Goal: Task Accomplishment & Management: Check status

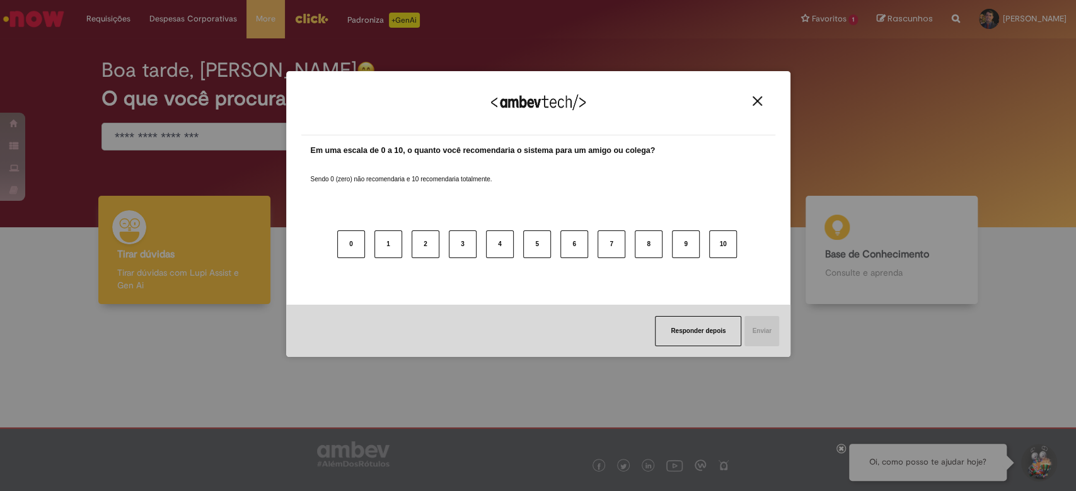
click at [752, 103] on img "Close" at bounding box center [756, 100] width 9 height 9
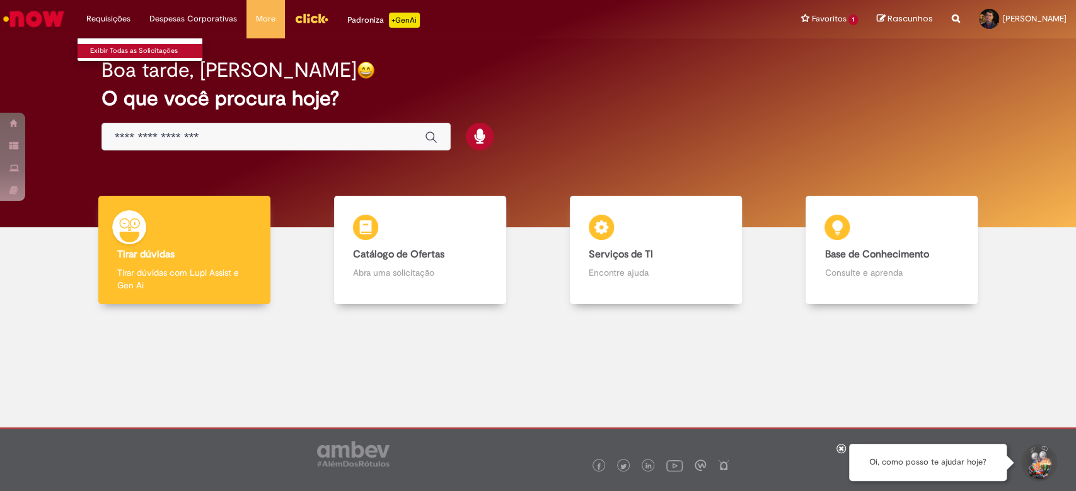
click at [127, 48] on link "Exibir Todas as Solicitações" at bounding box center [147, 51] width 139 height 14
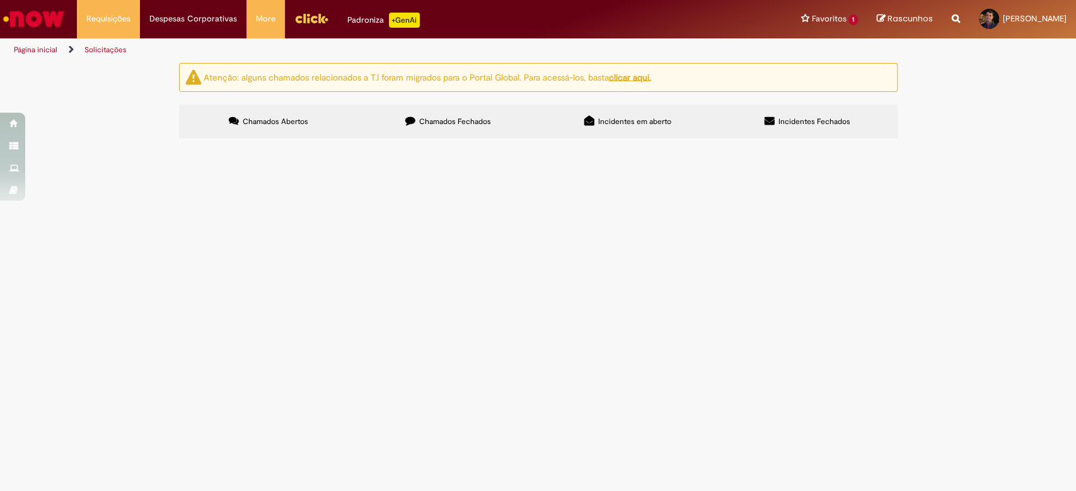
click at [446, 113] on label "Chamados Fechados" at bounding box center [449, 122] width 180 height 34
click at [656, 118] on span "Incidentes em aberto" at bounding box center [634, 122] width 73 height 10
click at [817, 120] on span "Incidentes Fechados" at bounding box center [814, 122] width 72 height 10
click at [316, 123] on label "Chamados Abertos" at bounding box center [269, 122] width 180 height 34
click at [40, 22] on img "Ir para a Homepage" at bounding box center [33, 18] width 65 height 25
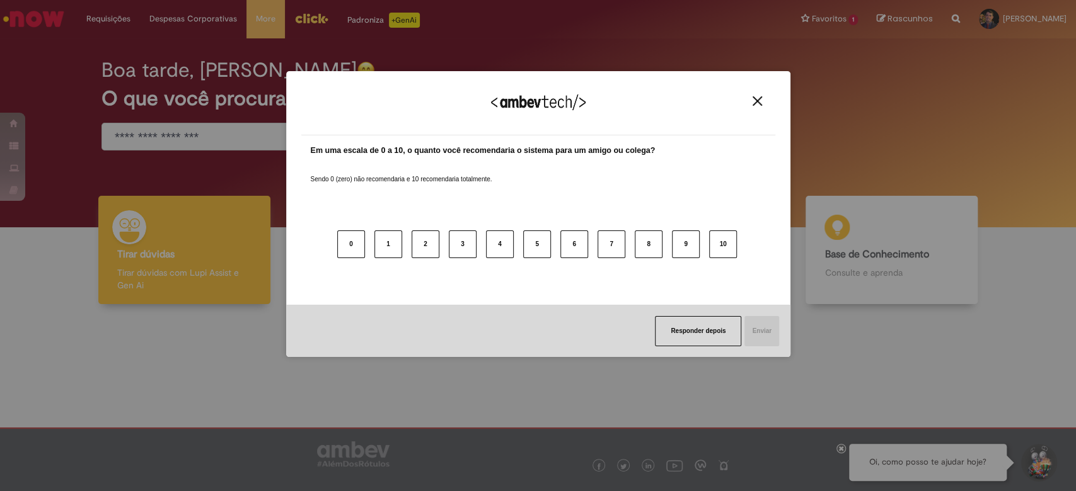
click at [752, 103] on img "Close" at bounding box center [756, 100] width 9 height 9
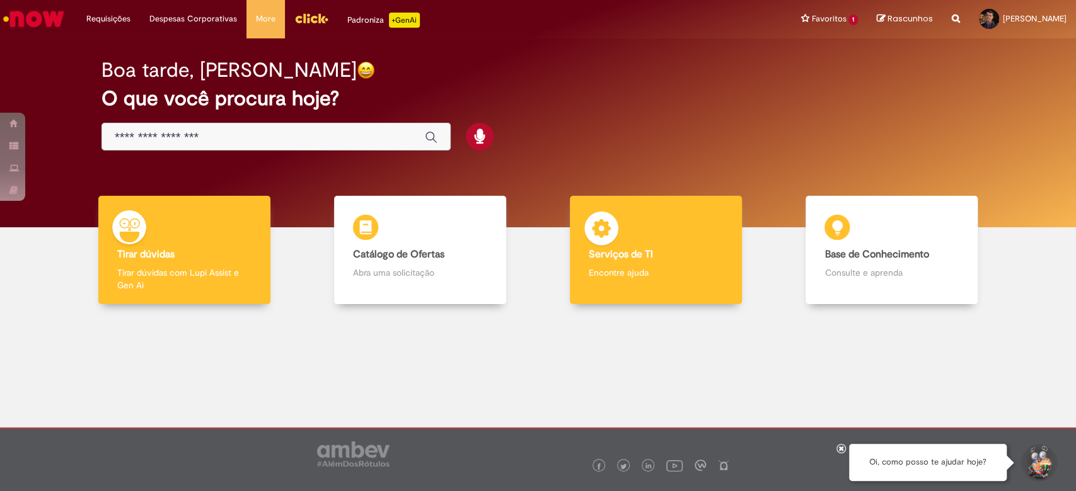
click at [628, 272] on p "Encontre ajuda" at bounding box center [656, 273] width 134 height 13
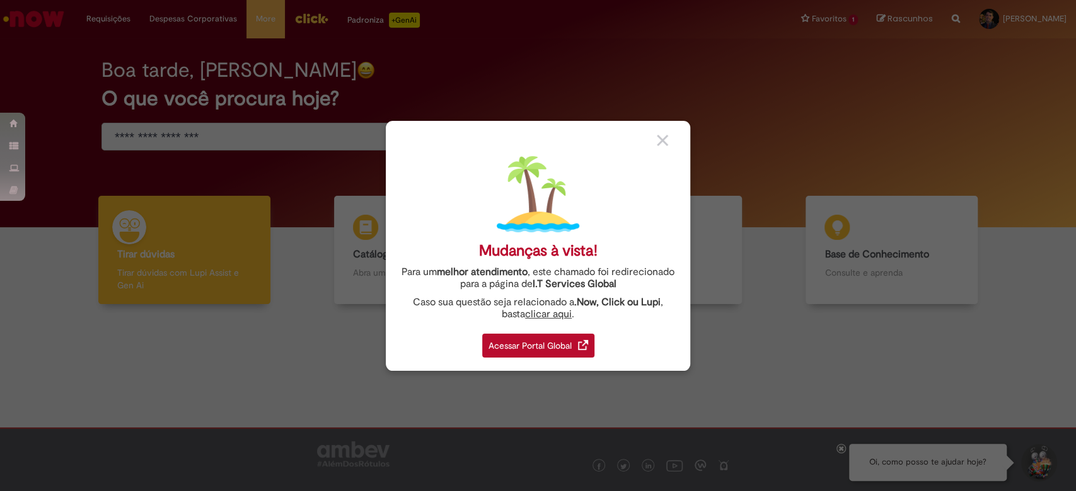
click at [570, 347] on div "Acessar Portal Global" at bounding box center [538, 346] width 112 height 24
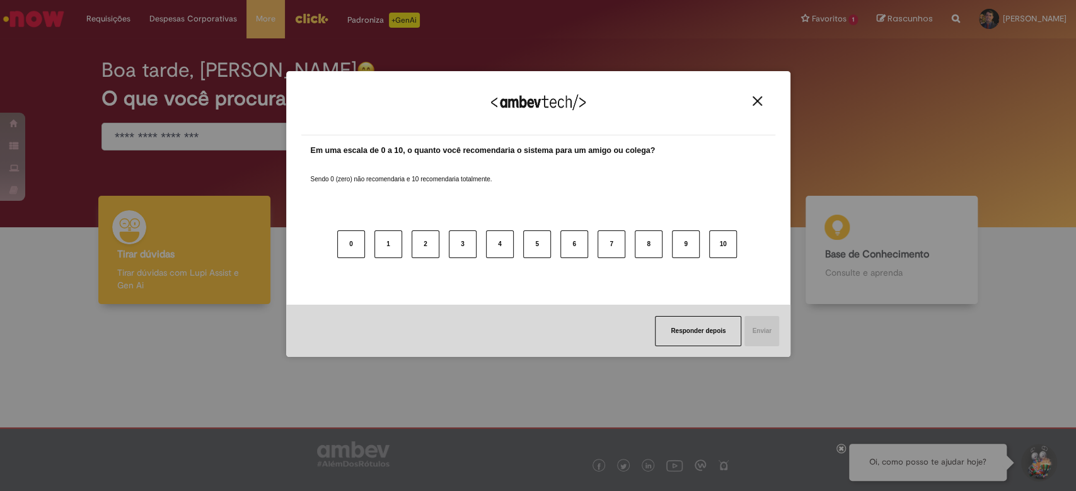
click at [750, 101] on button "Close" at bounding box center [757, 101] width 17 height 11
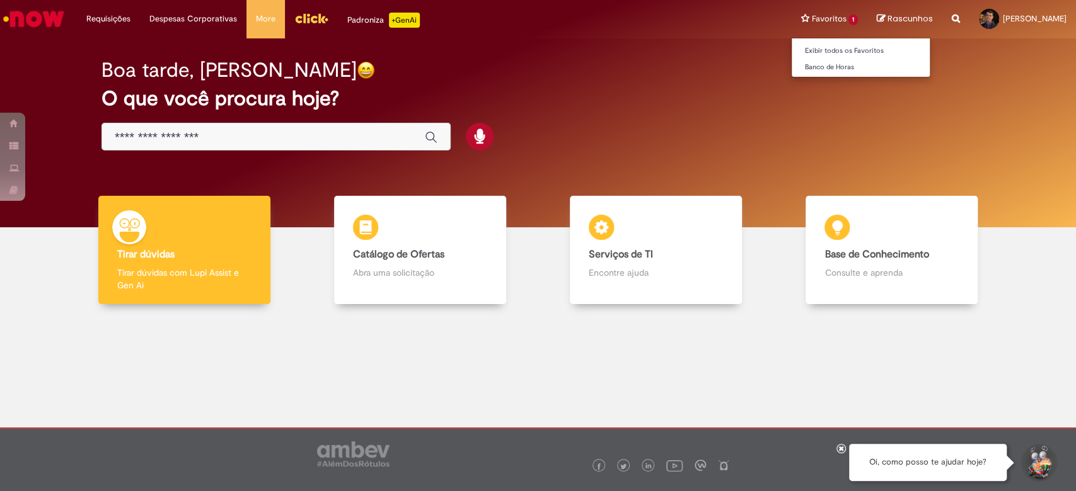
click at [791, 19] on li "Favoritos 1 Exibir todos os Favoritos Banco de Horas" at bounding box center [829, 19] width 76 height 38
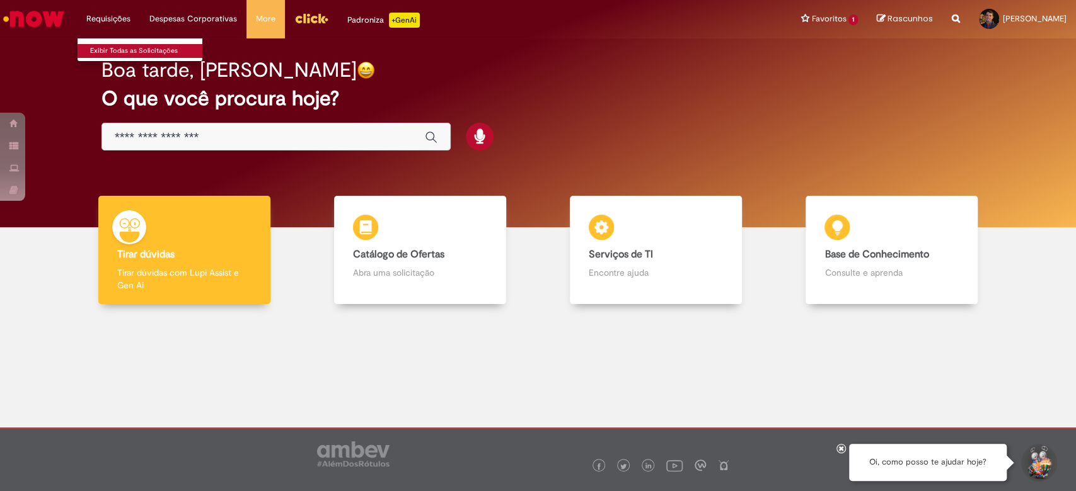
click at [131, 54] on link "Exibir Todas as Solicitações" at bounding box center [147, 51] width 139 height 14
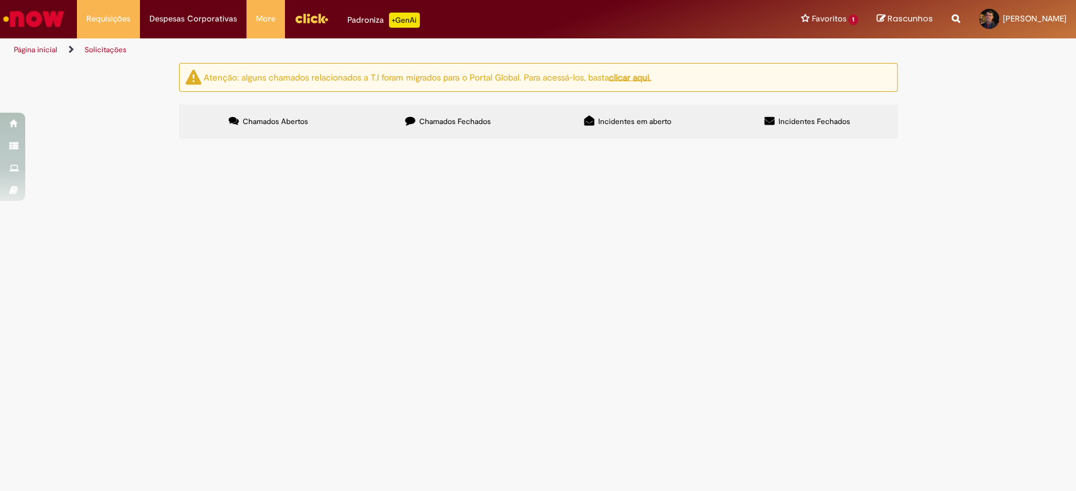
click at [471, 116] on label "Chamados Fechados" at bounding box center [449, 122] width 180 height 34
click at [608, 123] on span "Incidentes em aberto" at bounding box center [634, 122] width 73 height 10
click at [806, 118] on span "Incidentes Fechados" at bounding box center [814, 122] width 72 height 10
click at [288, 125] on span "Chamados Abertos" at bounding box center [276, 122] width 66 height 10
